Goal: Information Seeking & Learning: Learn about a topic

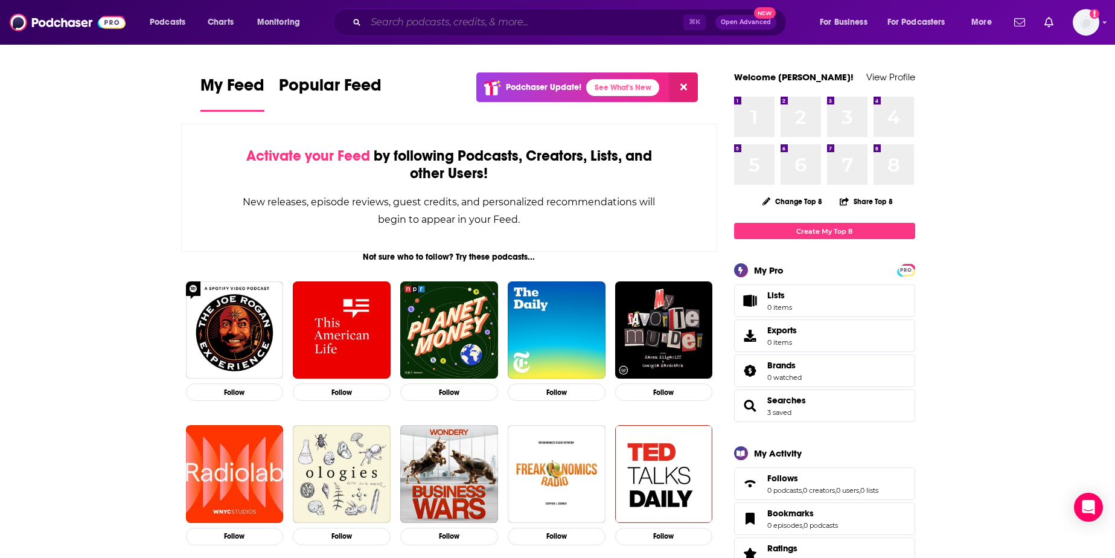
click at [451, 18] on input "Search podcasts, credits, & more..." at bounding box center [524, 22] width 317 height 19
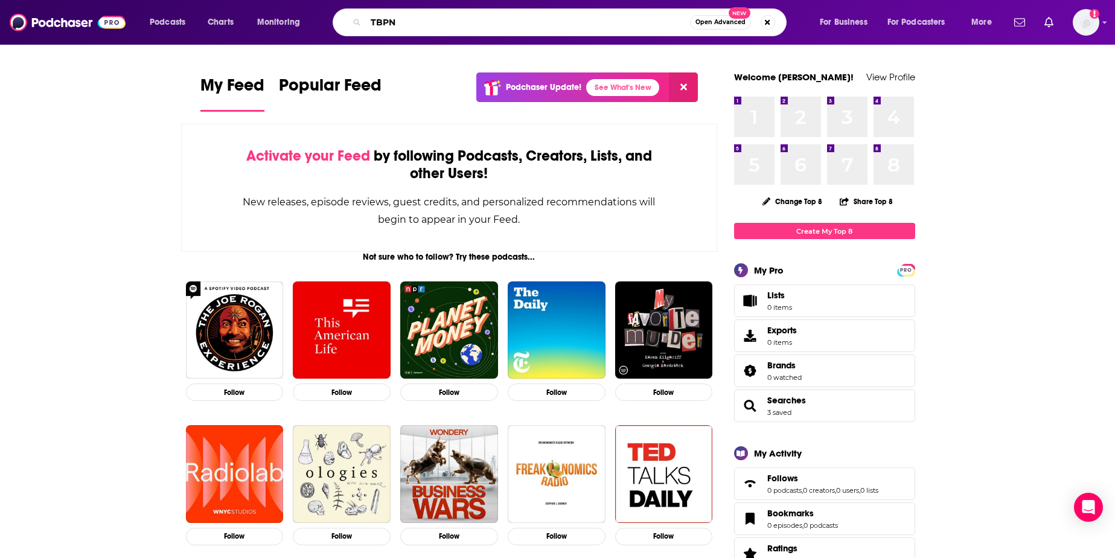
type input "TBPN"
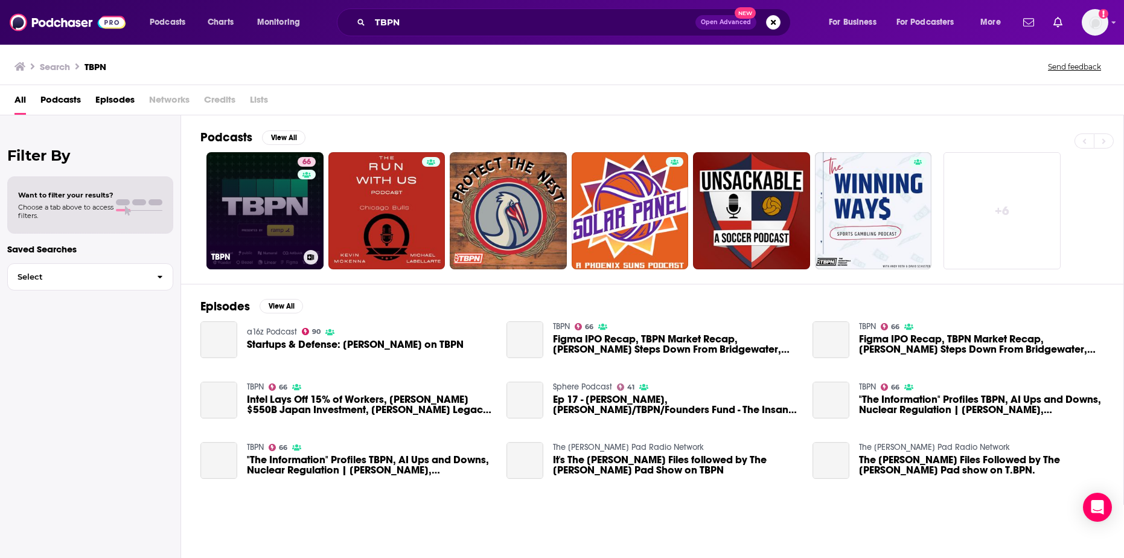
click at [265, 238] on link "66 TBPN" at bounding box center [264, 210] width 117 height 117
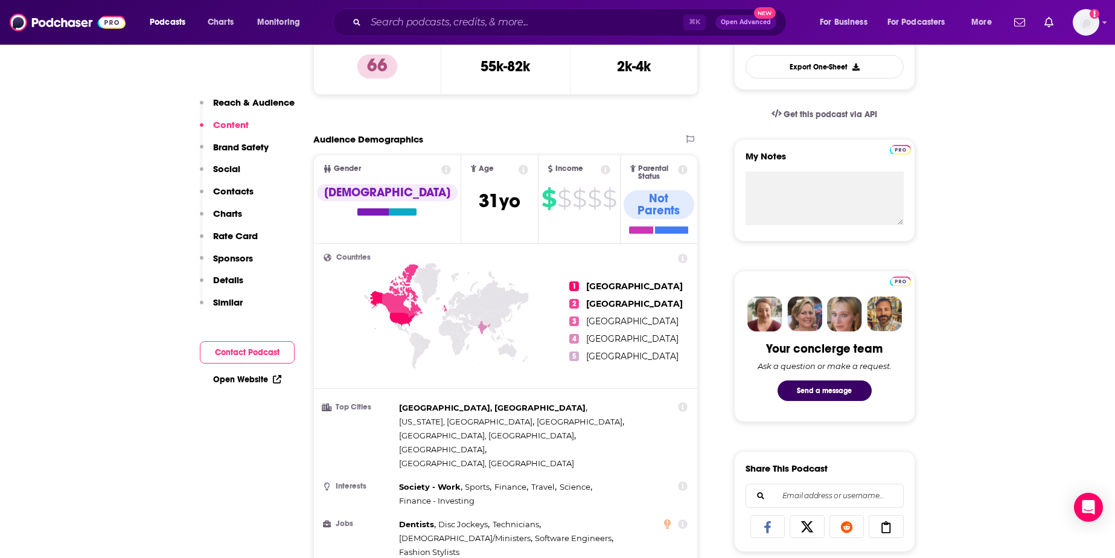
scroll to position [323, 0]
